Goal: Task Accomplishment & Management: Complete application form

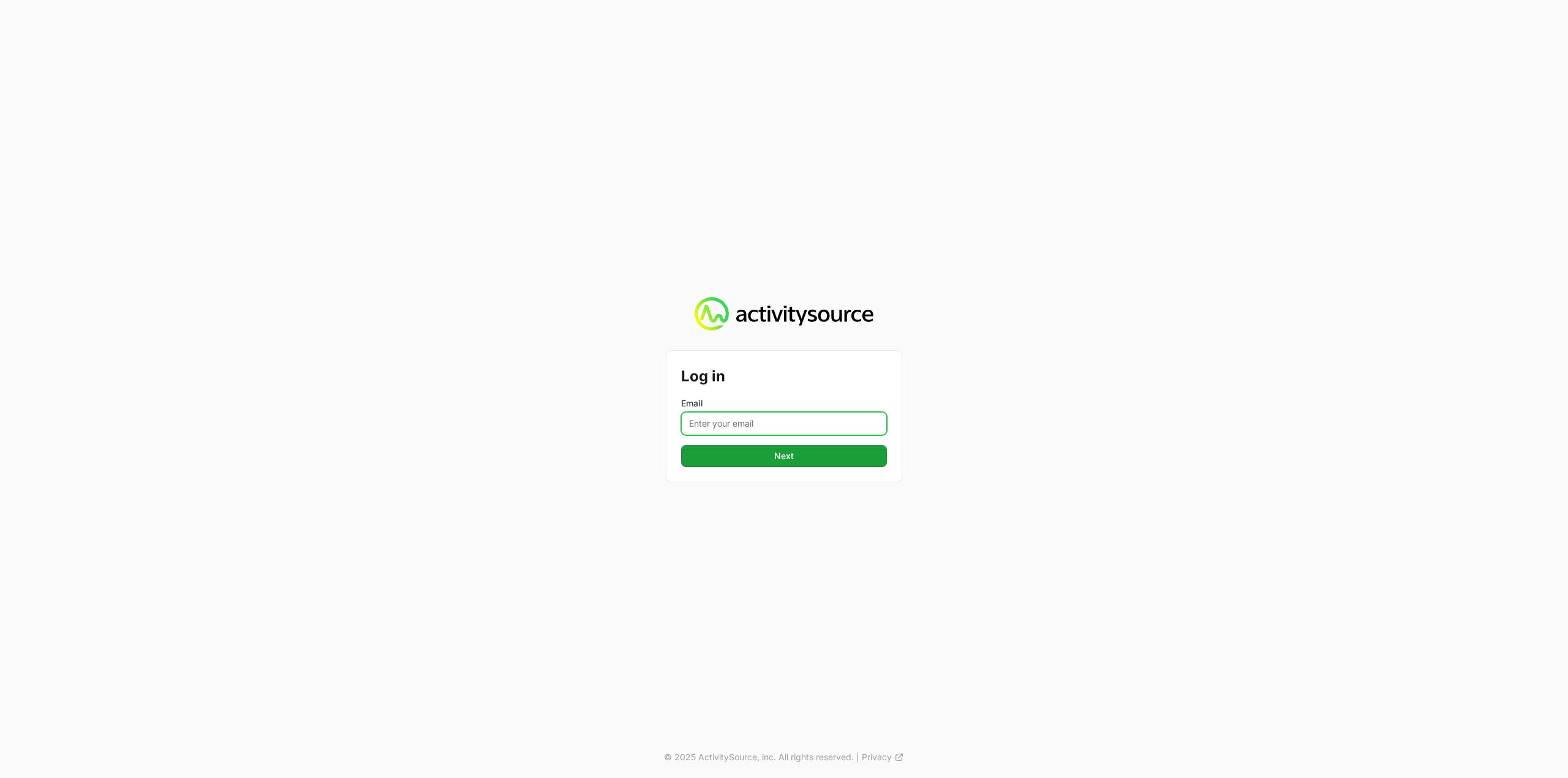
click at [762, 428] on input "Email" at bounding box center [783, 423] width 206 height 23
type input "Mustafa.larki@nextgen.group"
click at [796, 455] on button "Next" at bounding box center [783, 456] width 206 height 22
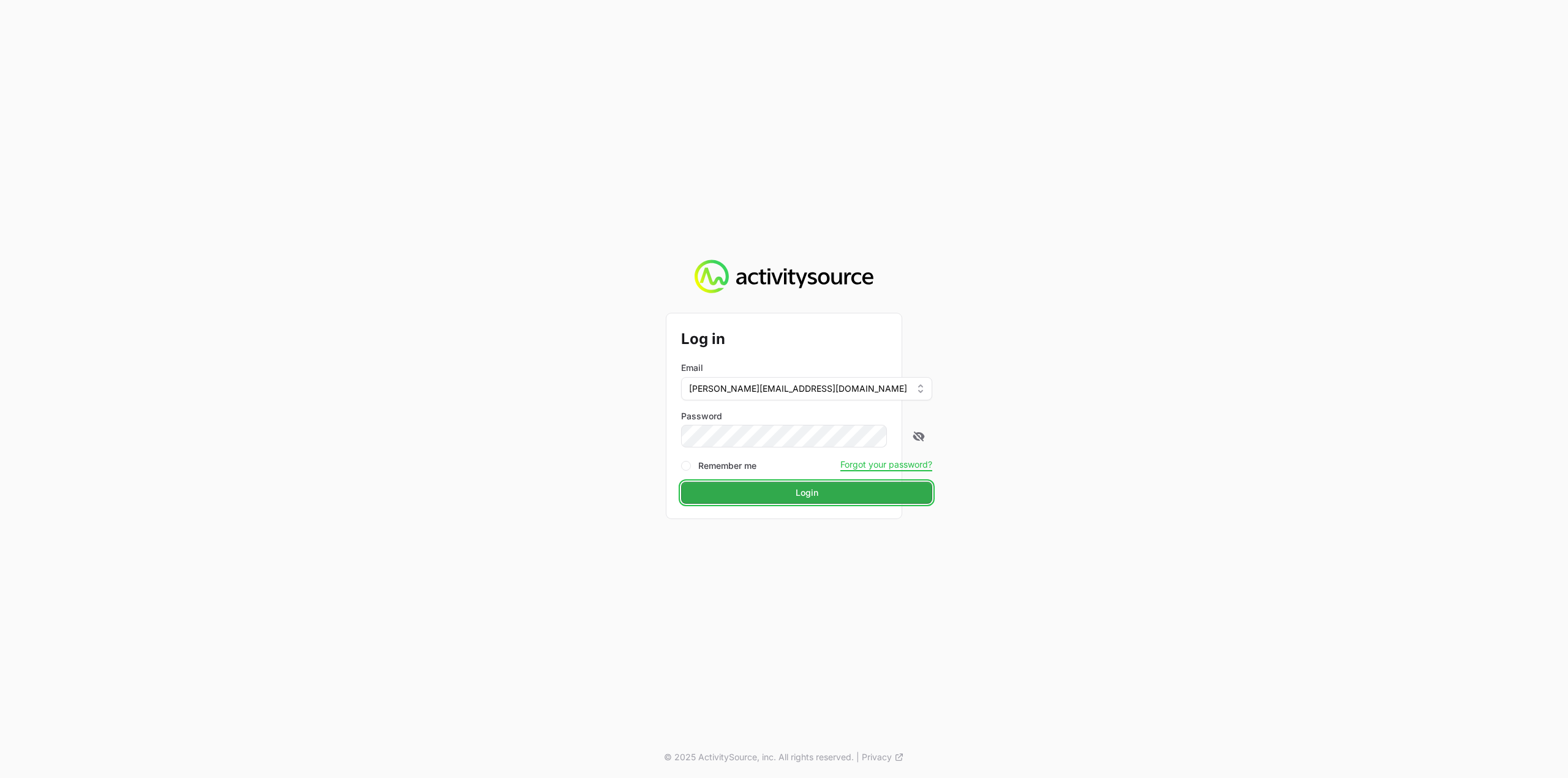
click at [796, 491] on span "Login" at bounding box center [807, 493] width 23 height 15
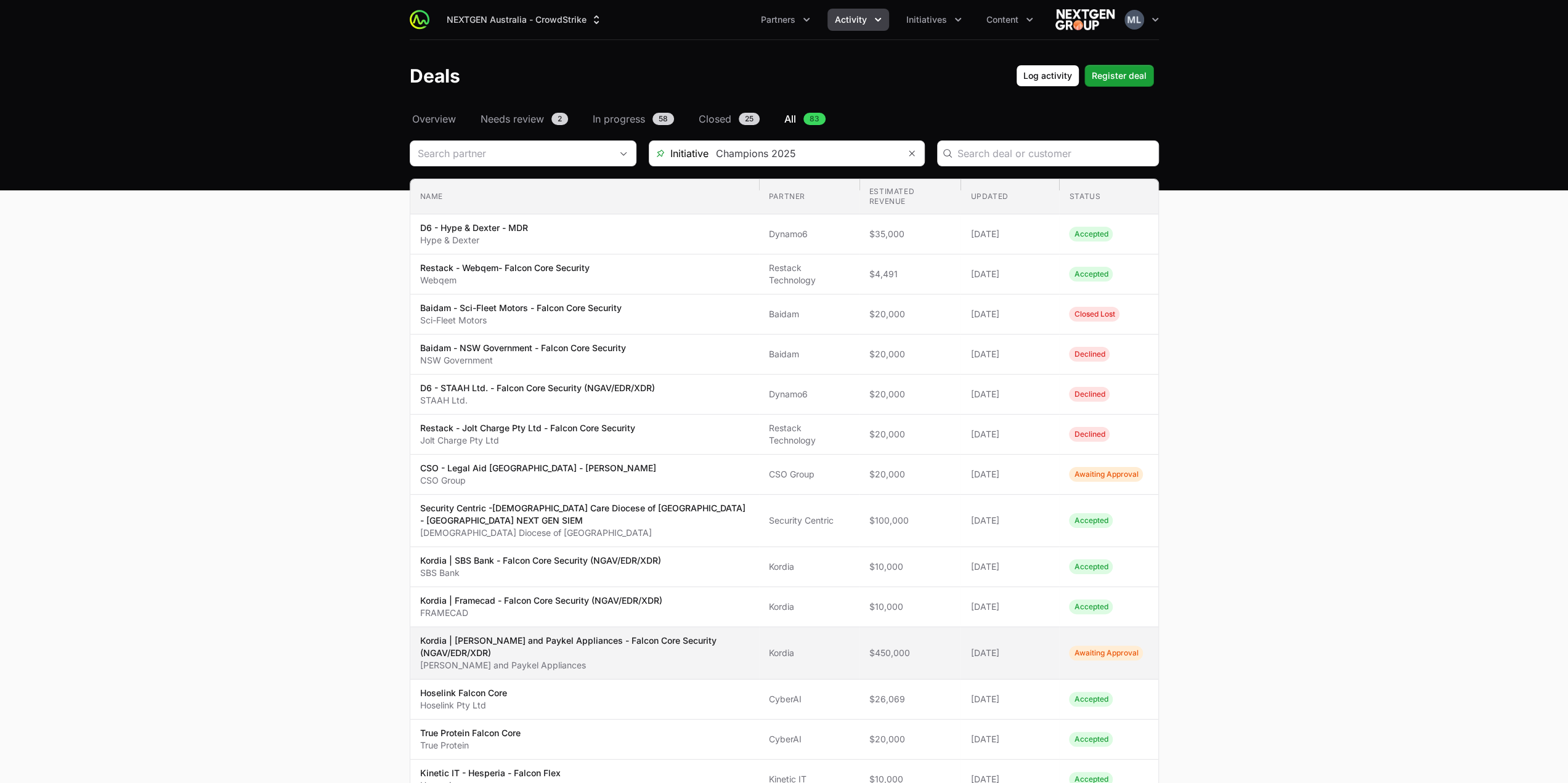
click at [728, 659] on p "[PERSON_NAME] and Paykel Appliances" at bounding box center [585, 665] width 329 height 12
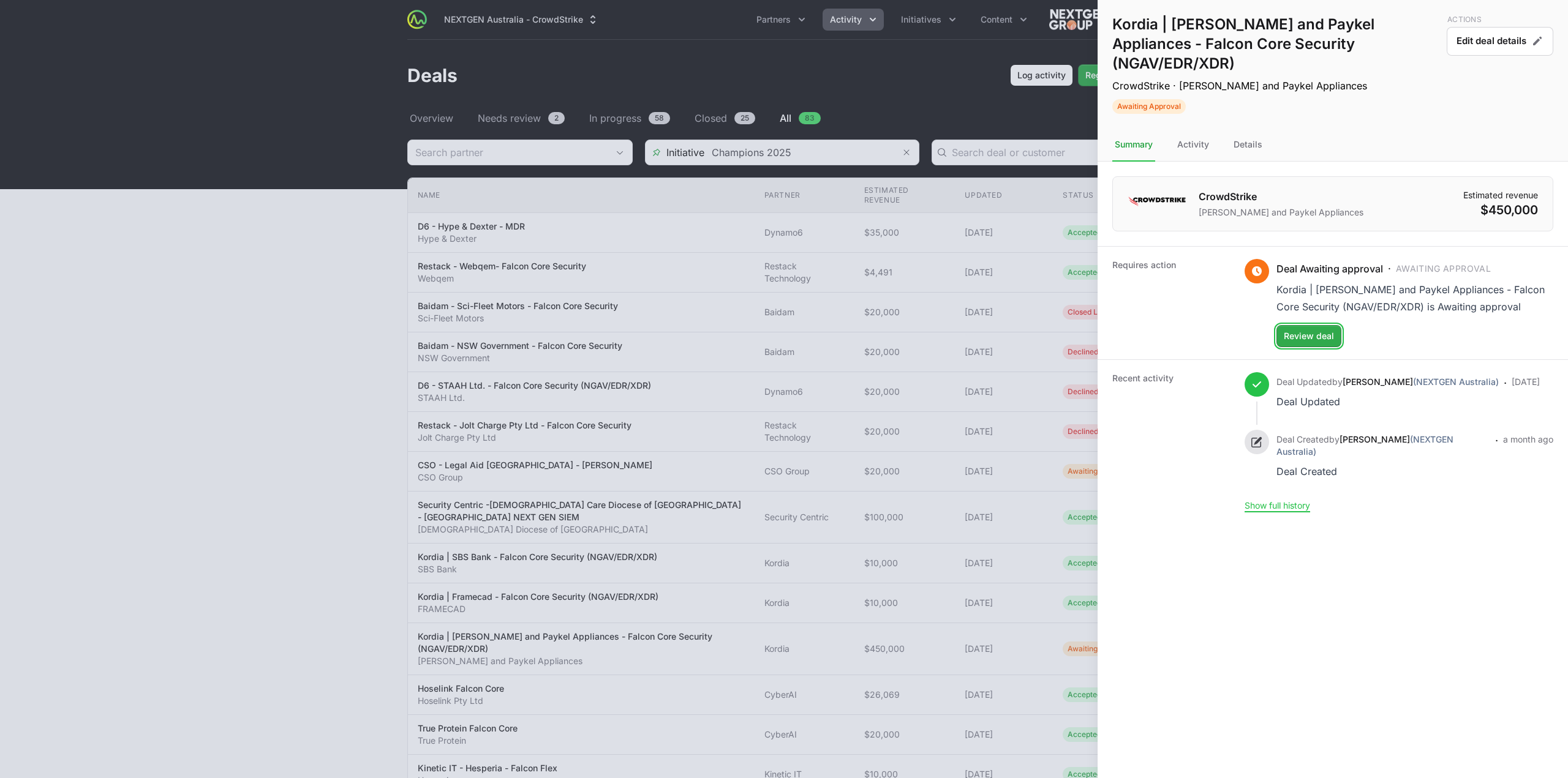
click at [1321, 329] on span "Review deal" at bounding box center [1308, 336] width 50 height 15
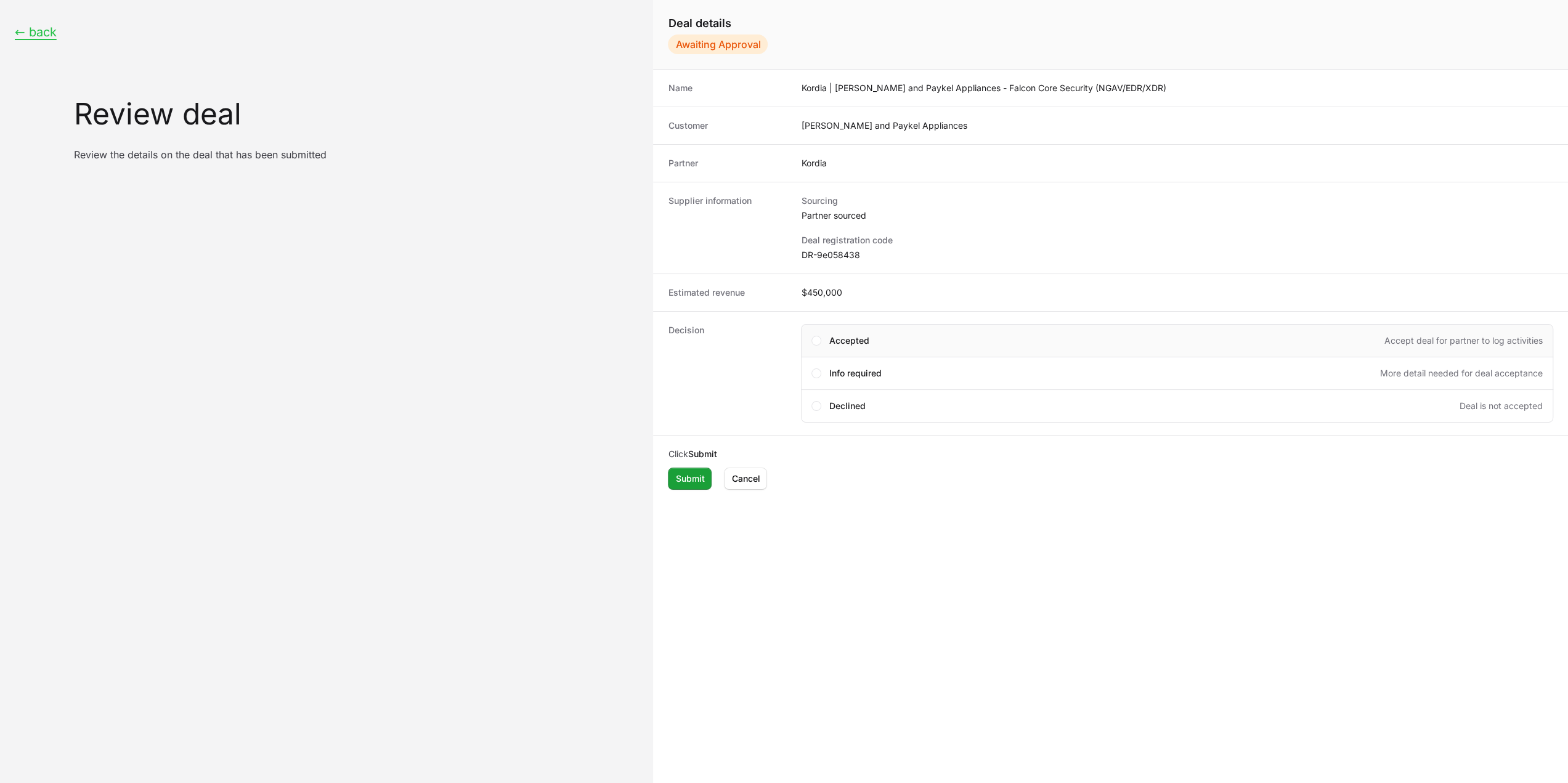
click at [852, 340] on span "Accepted" at bounding box center [848, 340] width 40 height 12
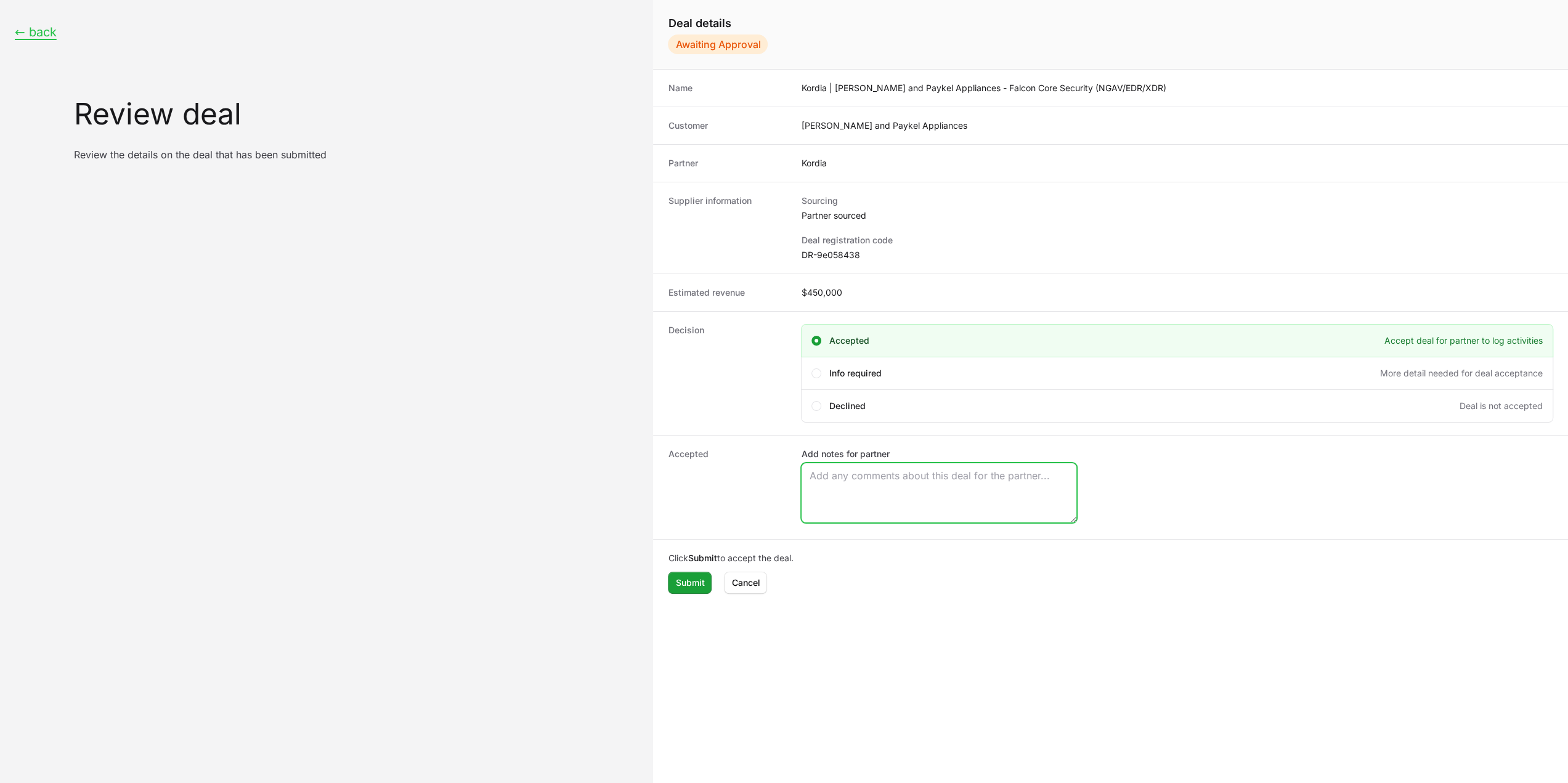
click at [860, 508] on textarea "Add notes for partner" at bounding box center [939, 493] width 275 height 59
click at [840, 258] on dd "DR-9e058438" at bounding box center [1177, 255] width 752 height 12
copy dd "DR-9e058438"
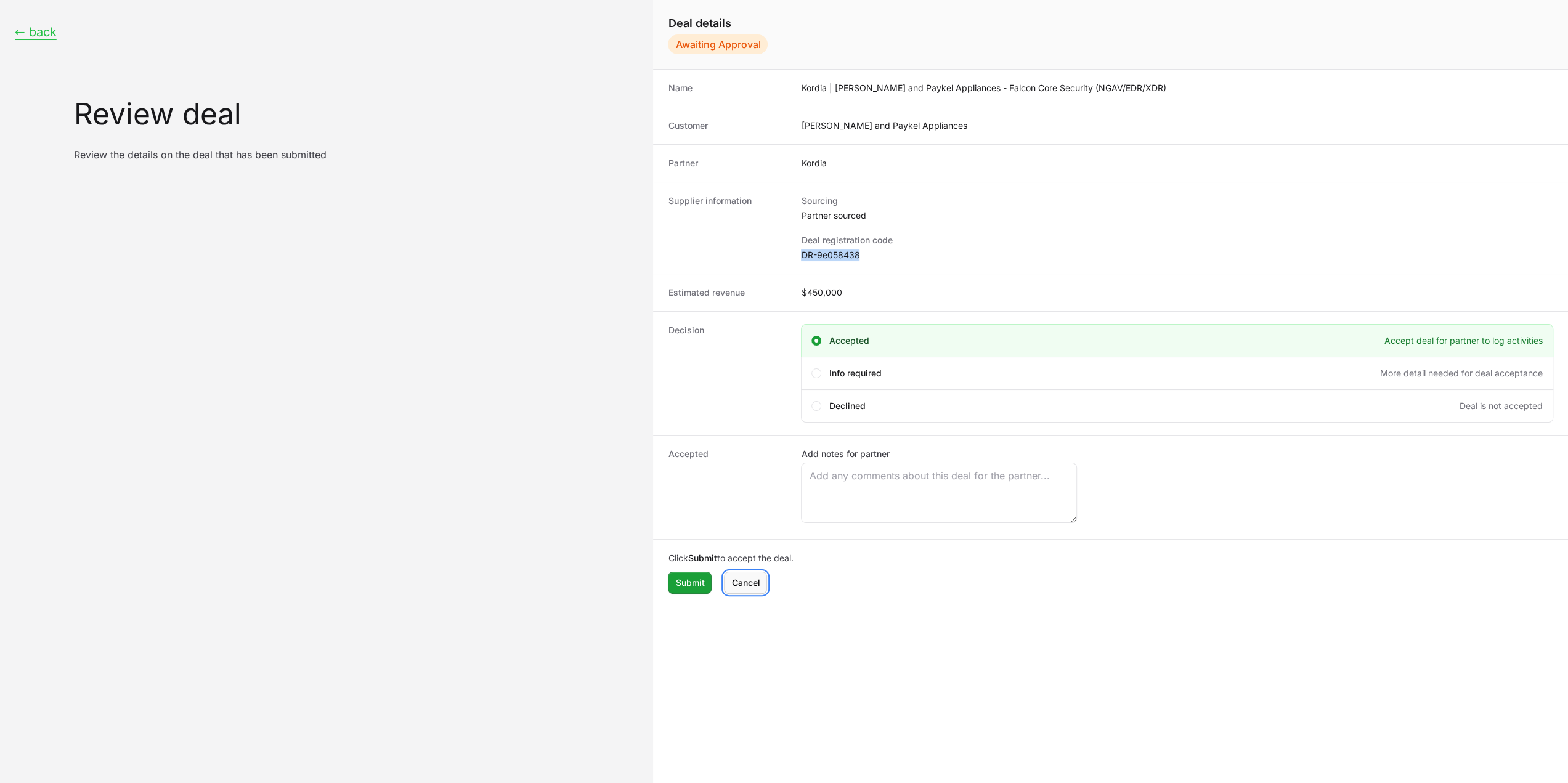
click at [752, 582] on span "Cancel" at bounding box center [744, 582] width 28 height 15
